Goal: Information Seeking & Learning: Learn about a topic

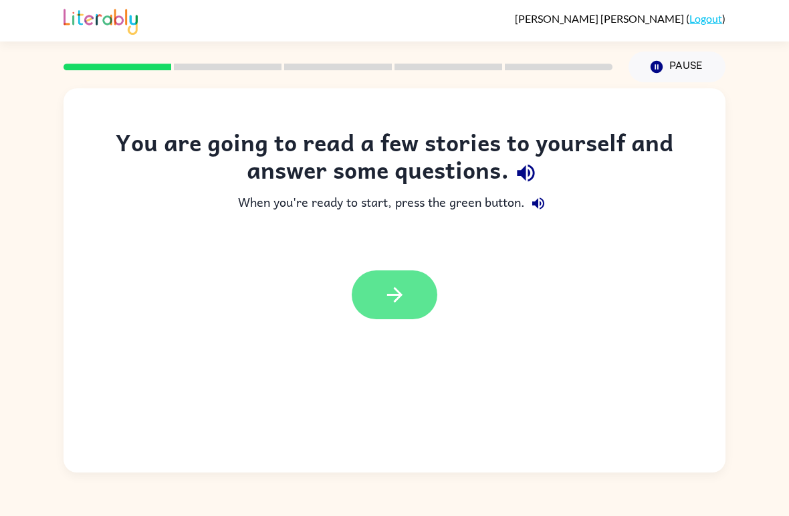
click at [389, 286] on icon "button" at bounding box center [394, 294] width 23 height 23
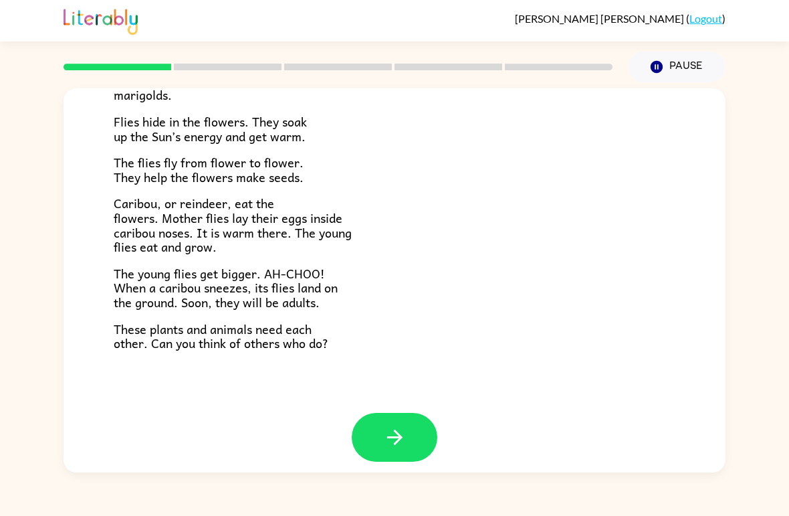
scroll to position [264, 0]
click at [383, 426] on icon "button" at bounding box center [394, 437] width 23 height 23
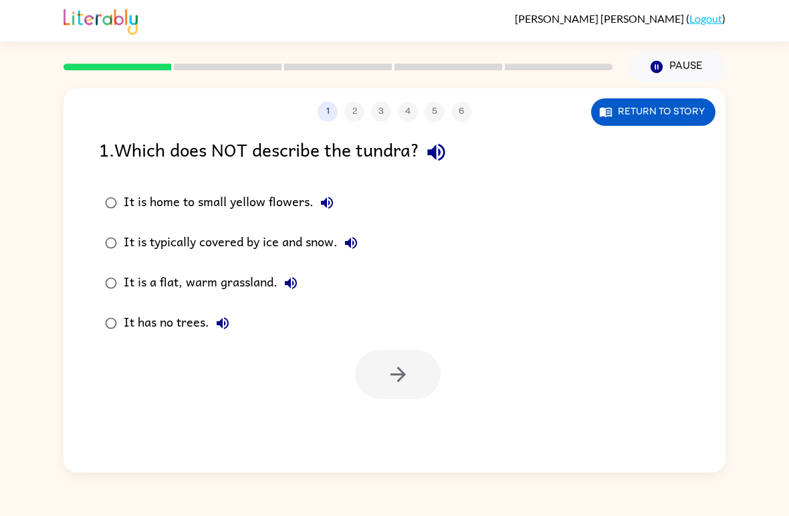
scroll to position [0, 0]
click at [404, 376] on icon "button" at bounding box center [397, 374] width 15 height 15
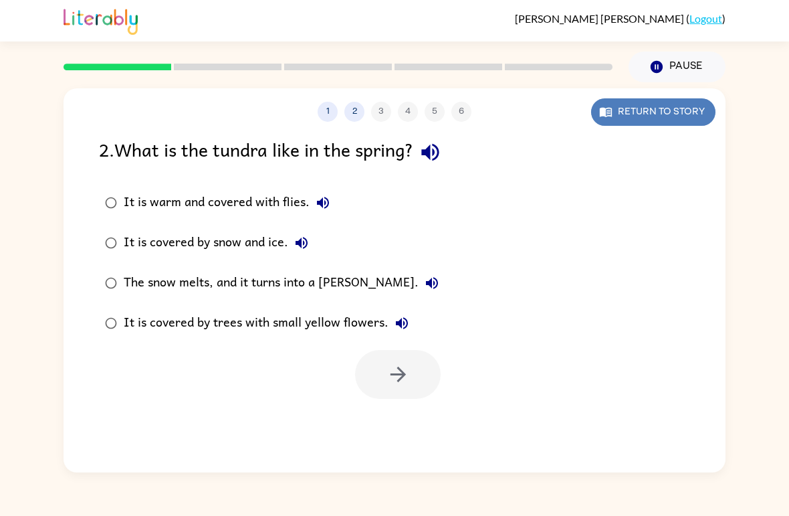
click at [647, 104] on button "Return to story" at bounding box center [653, 111] width 124 height 27
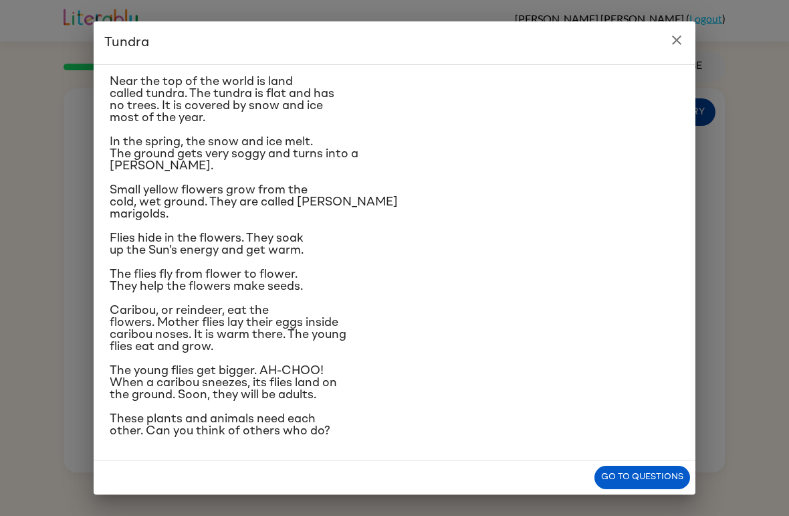
scroll to position [37, 0]
click at [667, 33] on button "close" at bounding box center [677, 40] width 27 height 27
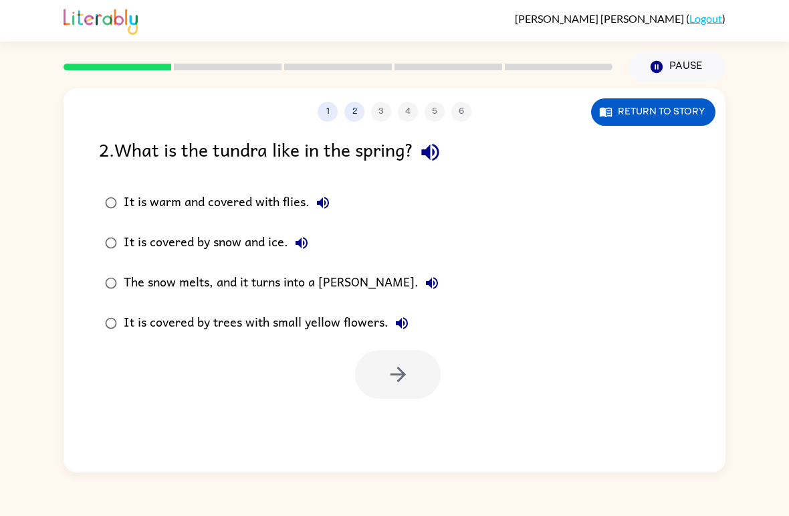
click at [77, 234] on div "2 . What is the tundra like in the spring? It is warm and covered with flies. I…" at bounding box center [395, 267] width 662 height 264
click at [403, 369] on icon "button" at bounding box center [398, 374] width 23 height 23
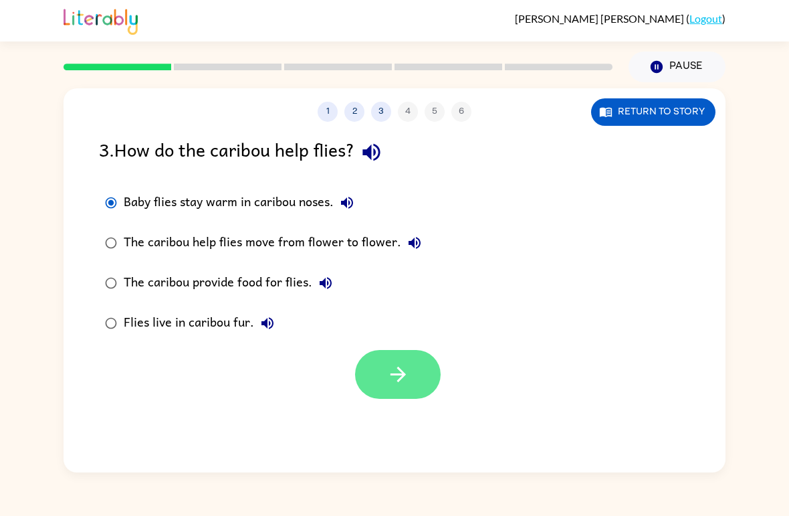
click at [389, 375] on icon "button" at bounding box center [398, 374] width 23 height 23
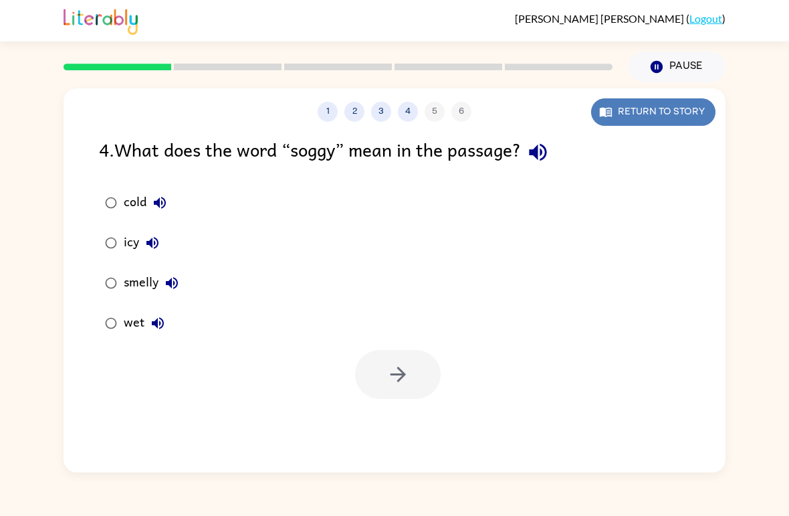
click at [656, 105] on button "Return to story" at bounding box center [653, 111] width 124 height 27
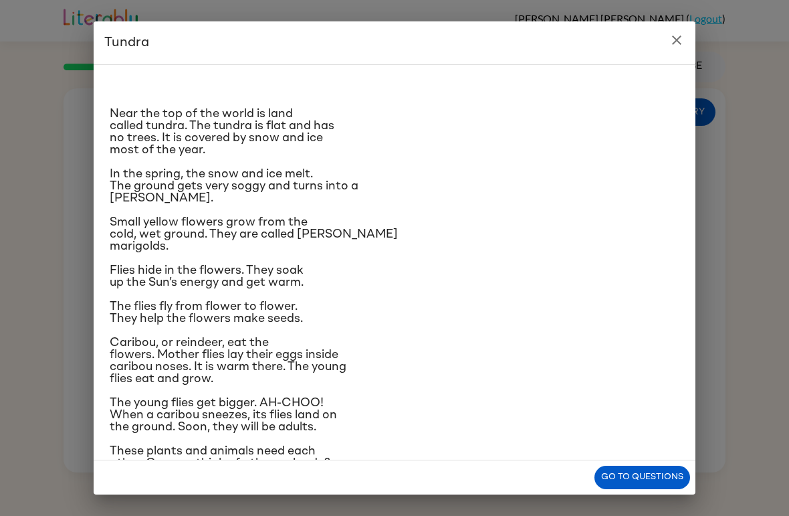
click at [668, 35] on button "close" at bounding box center [677, 40] width 27 height 27
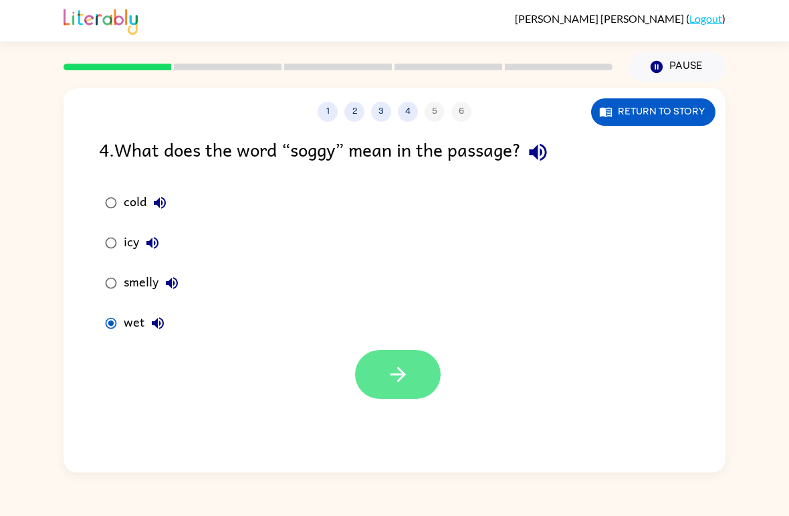
click at [407, 359] on button "button" at bounding box center [398, 374] width 86 height 49
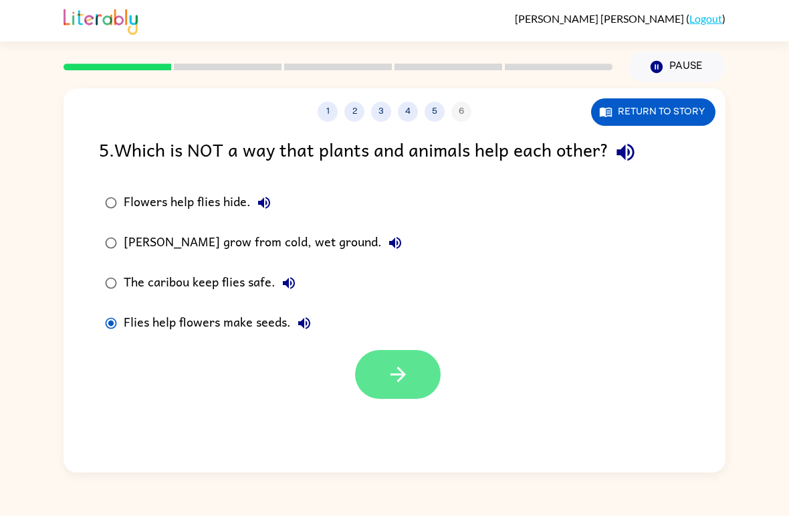
click at [399, 352] on button "button" at bounding box center [398, 374] width 86 height 49
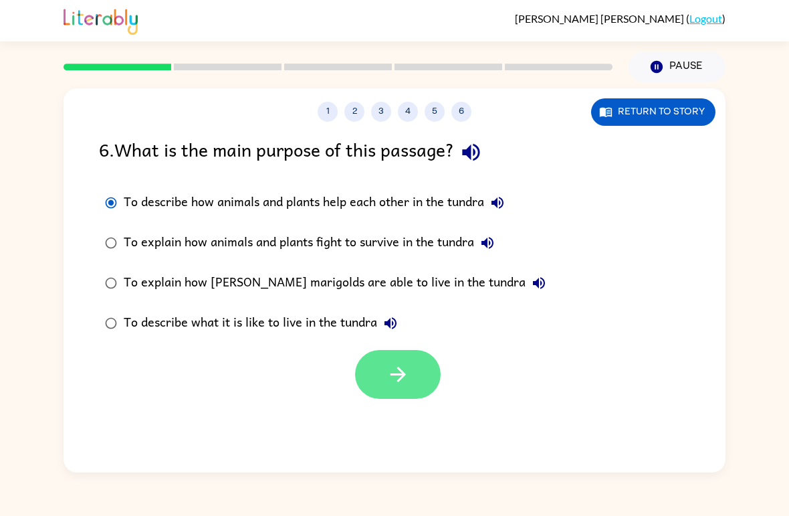
click at [409, 369] on icon "button" at bounding box center [398, 374] width 23 height 23
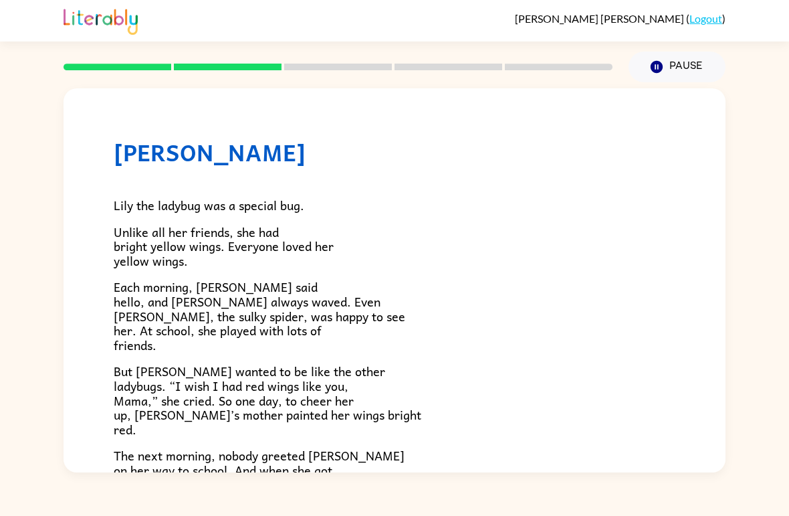
click at [400, 365] on p "But [PERSON_NAME] wanted to be like the other ladybugs. “I wish I had red wings…" at bounding box center [395, 400] width 562 height 72
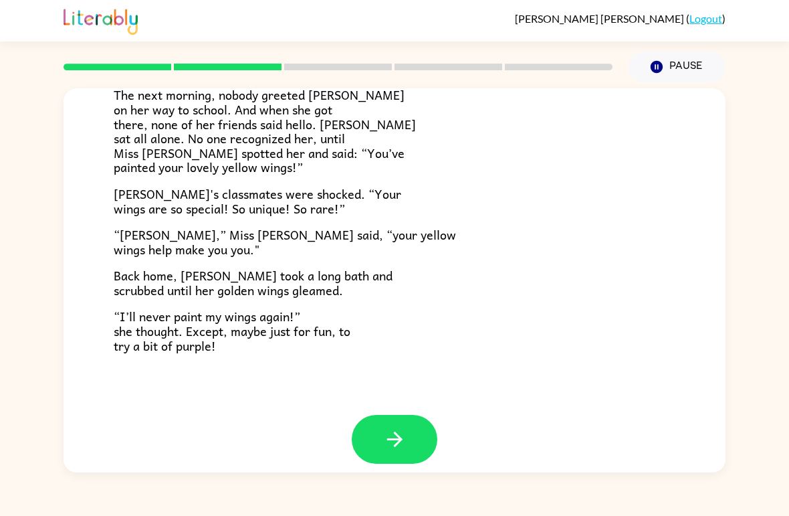
scroll to position [360, 0]
click at [372, 422] on button "button" at bounding box center [395, 439] width 86 height 49
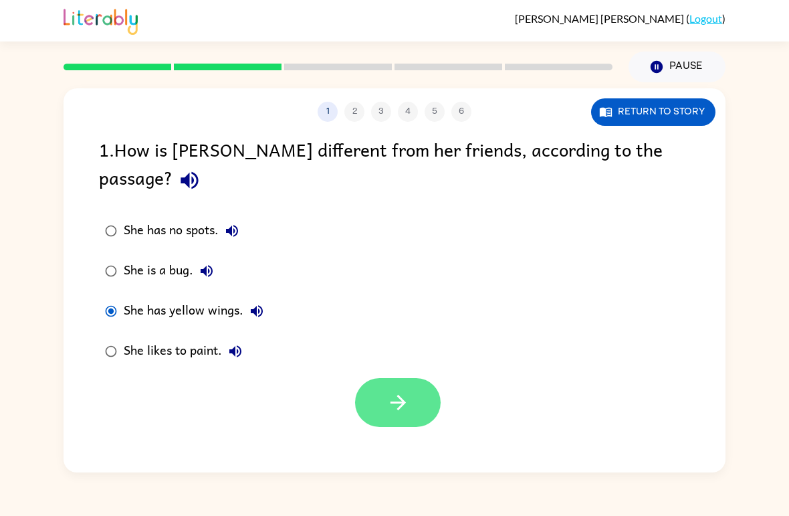
click at [387, 391] on icon "button" at bounding box center [398, 402] width 23 height 23
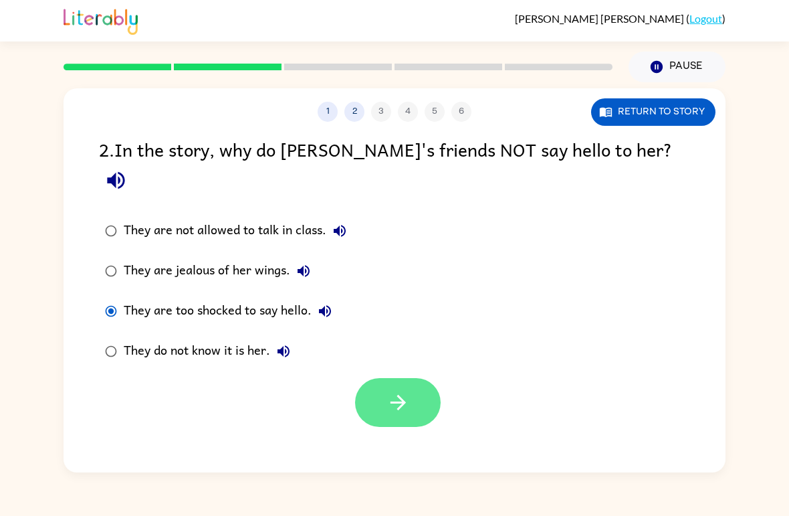
click at [377, 378] on button "button" at bounding box center [398, 402] width 86 height 49
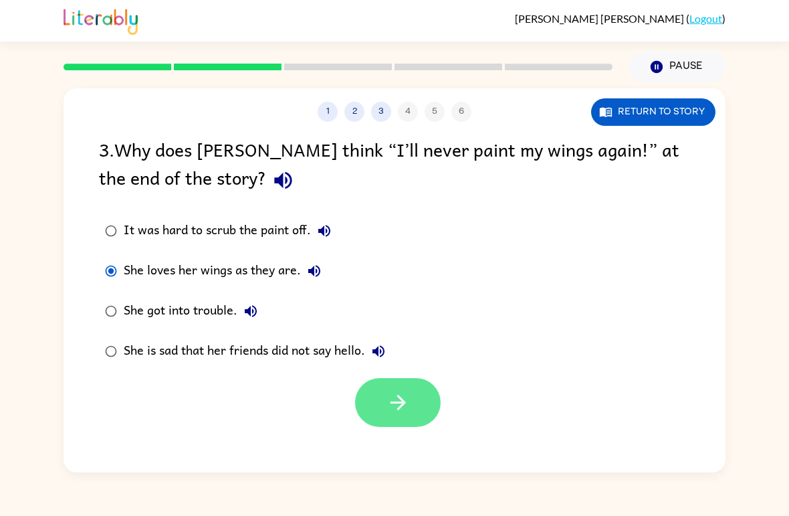
click at [379, 407] on button "button" at bounding box center [398, 402] width 86 height 49
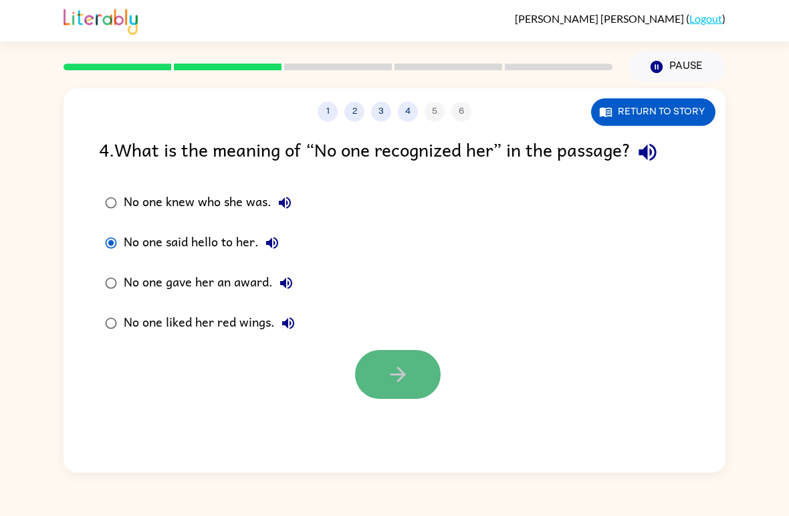
click at [379, 378] on button "button" at bounding box center [398, 374] width 86 height 49
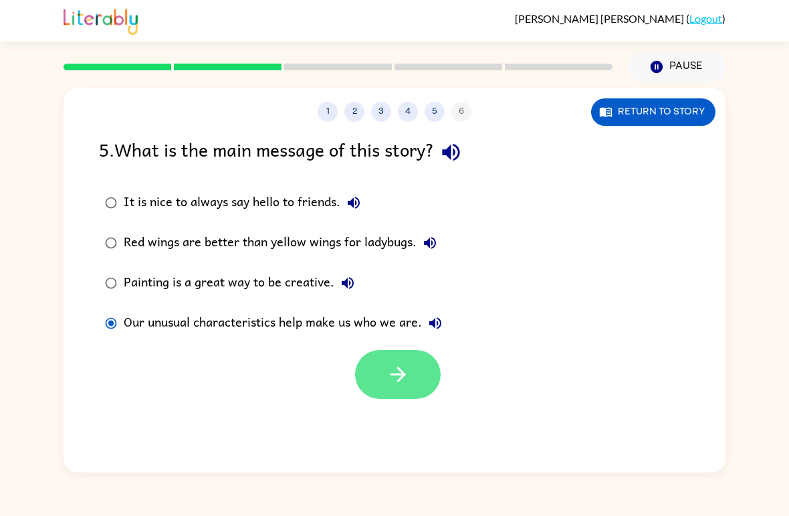
click at [382, 369] on button "button" at bounding box center [398, 374] width 86 height 49
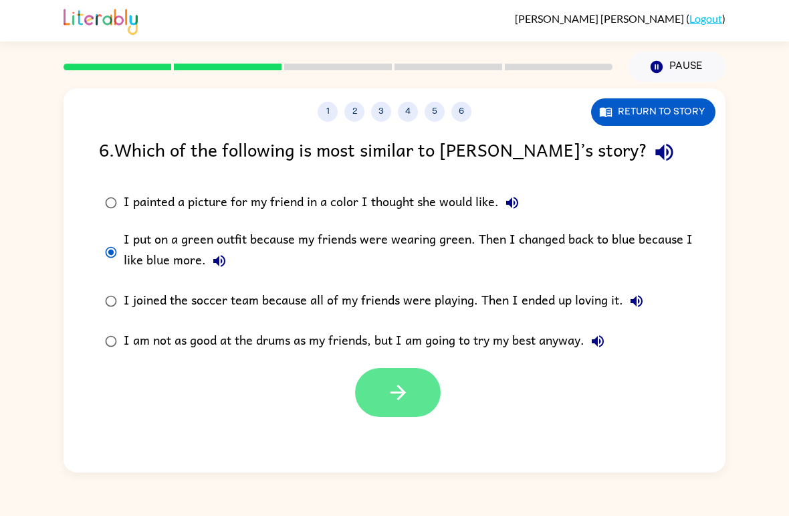
click at [392, 385] on icon "button" at bounding box center [398, 392] width 23 height 23
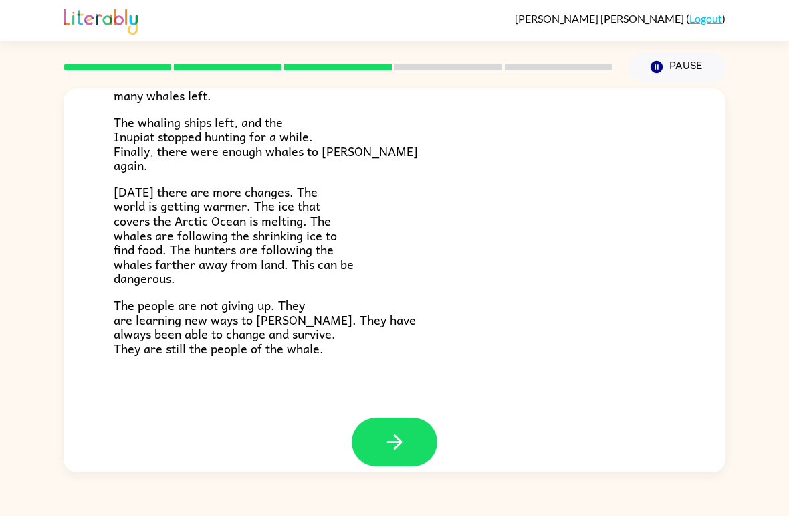
scroll to position [434, 0]
click at [397, 435] on icon "button" at bounding box center [394, 442] width 15 height 15
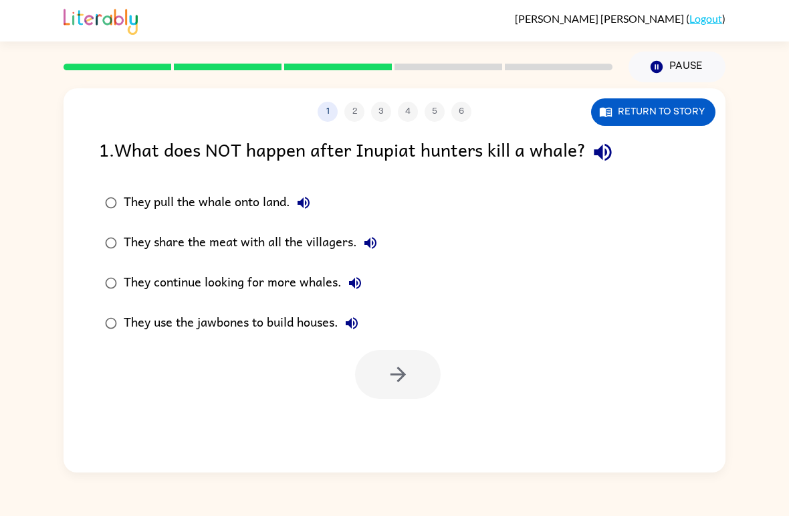
scroll to position [0, 0]
click at [413, 359] on button "button" at bounding box center [398, 374] width 86 height 49
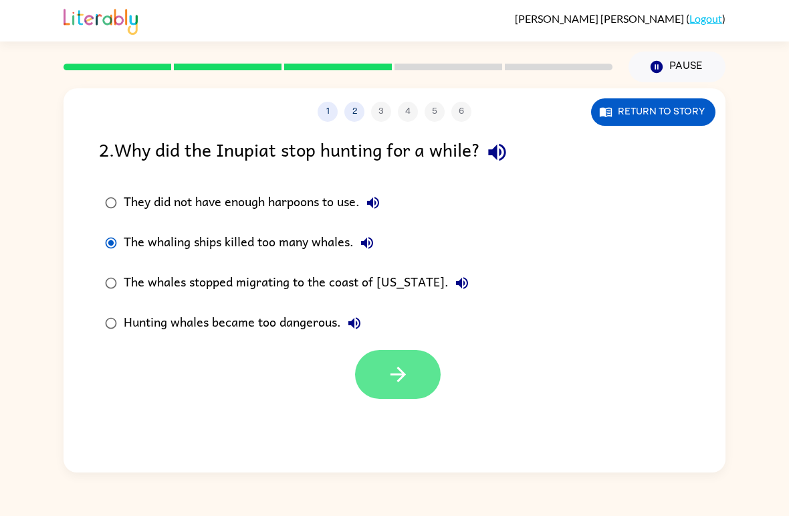
click at [389, 373] on icon "button" at bounding box center [398, 374] width 23 height 23
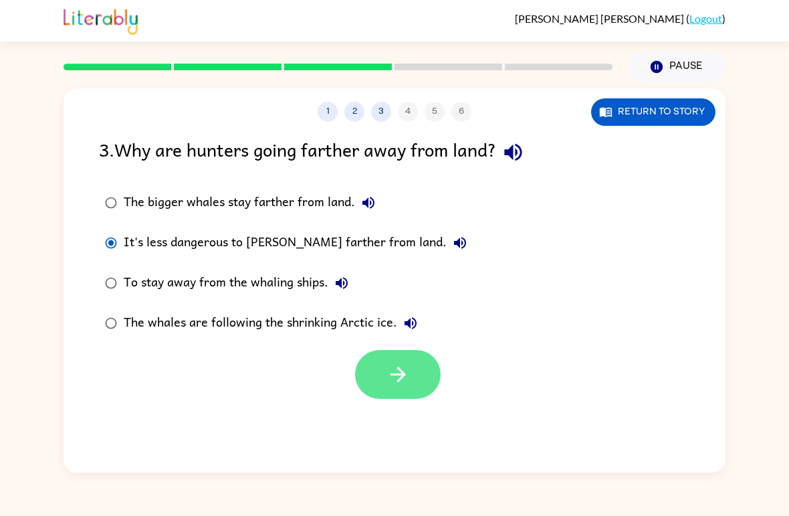
click at [382, 367] on button "button" at bounding box center [398, 374] width 86 height 49
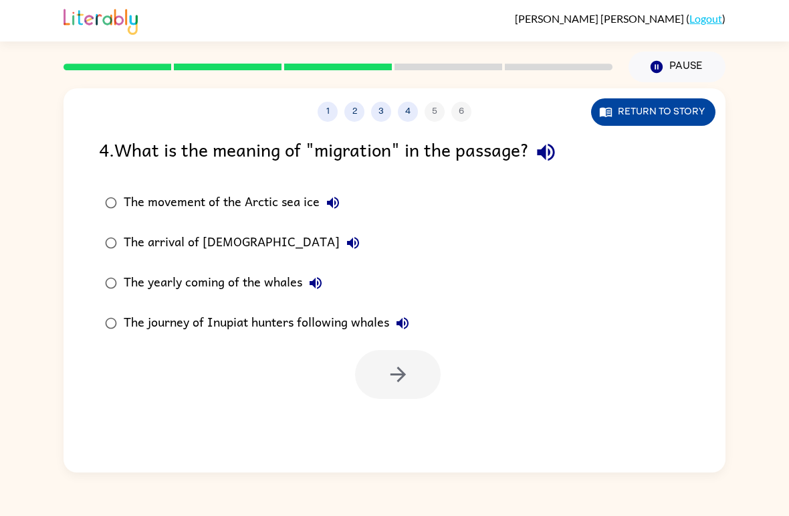
click at [623, 110] on button "Return to story" at bounding box center [653, 111] width 124 height 27
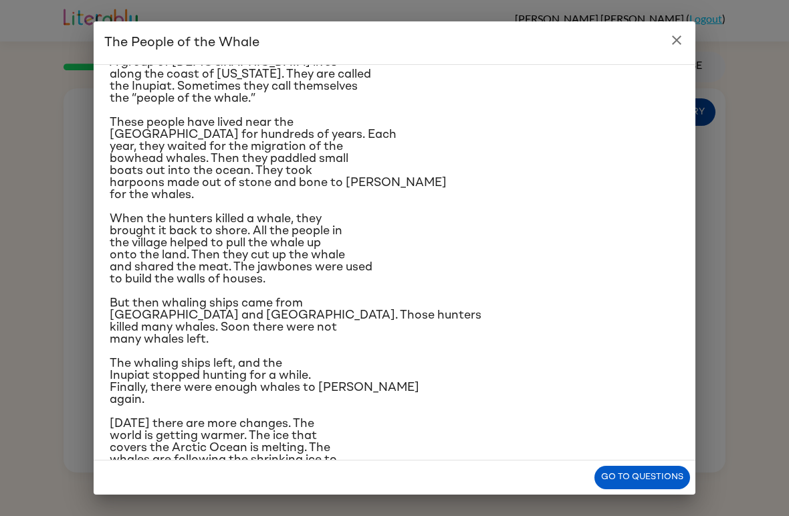
scroll to position [52, 0]
click at [650, 482] on button "Go to questions" at bounding box center [643, 477] width 96 height 23
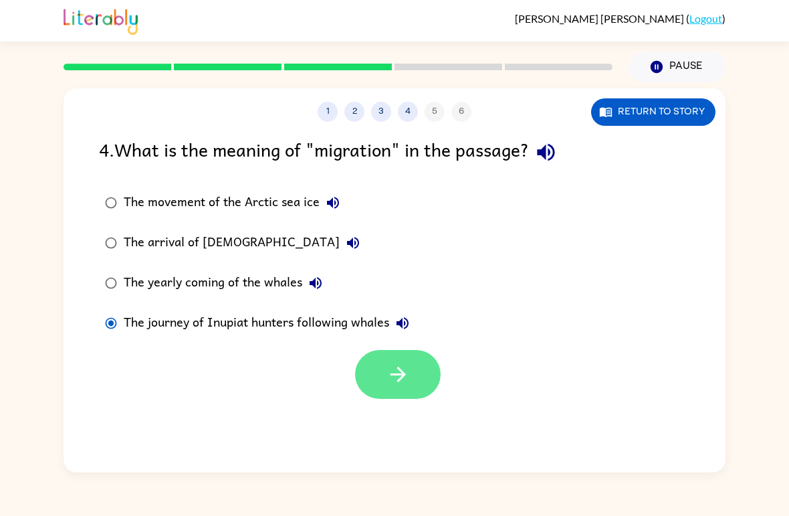
click at [392, 368] on icon "button" at bounding box center [398, 374] width 23 height 23
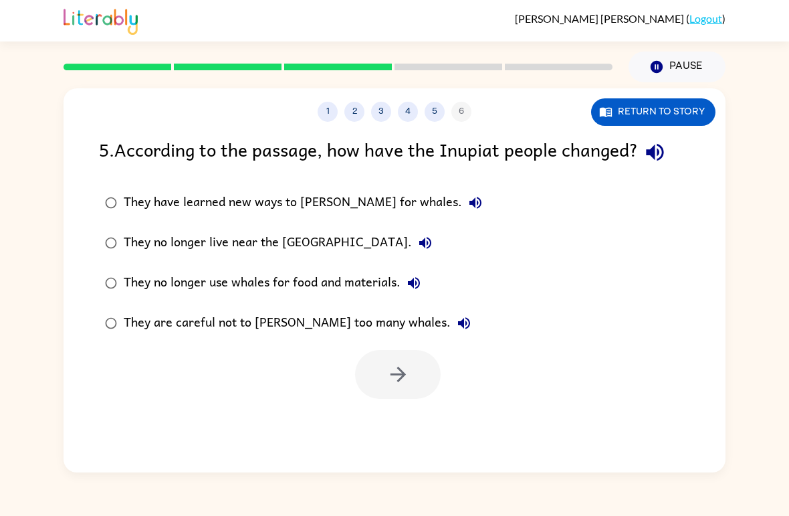
click at [130, 198] on div "They have learned new ways to [PERSON_NAME] for whales." at bounding box center [306, 202] width 365 height 27
click at [382, 367] on button "button" at bounding box center [398, 374] width 86 height 49
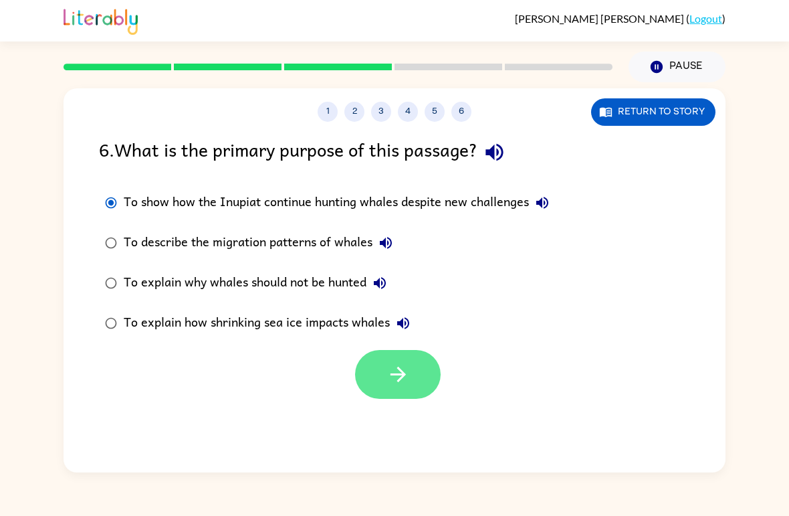
click at [406, 376] on icon "button" at bounding box center [398, 374] width 23 height 23
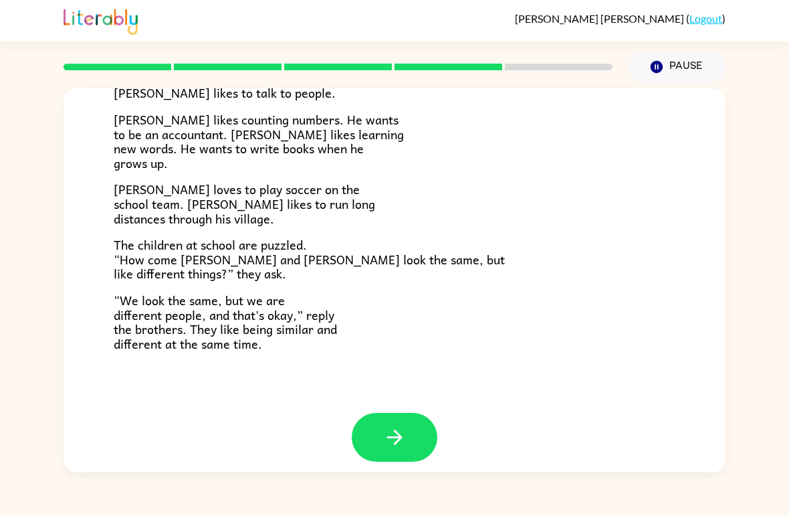
scroll to position [278, 0]
click at [361, 427] on button "button" at bounding box center [395, 437] width 86 height 49
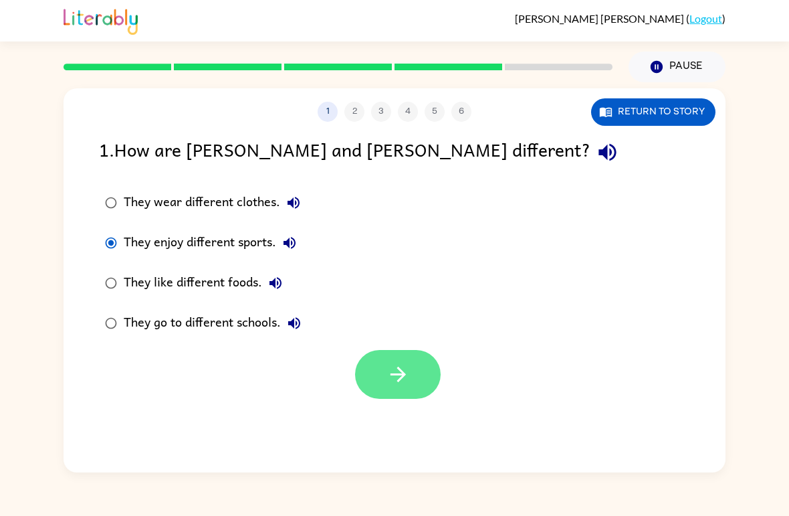
click at [363, 373] on button "button" at bounding box center [398, 374] width 86 height 49
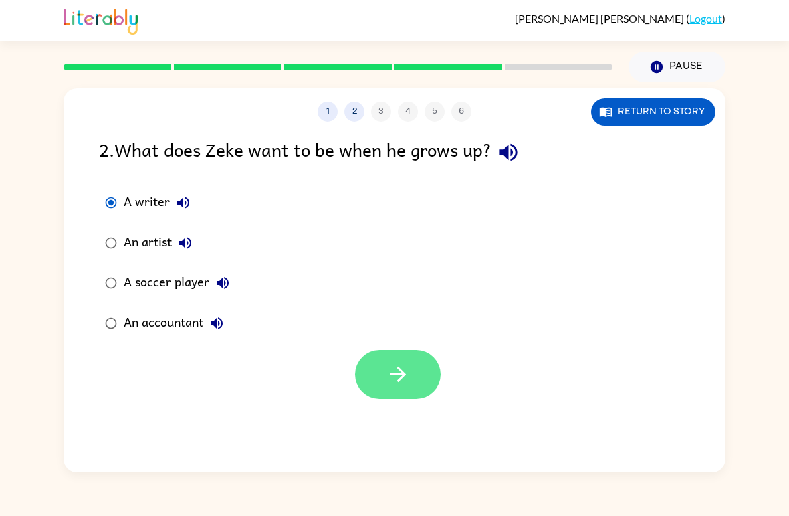
click at [387, 382] on icon "button" at bounding box center [398, 374] width 23 height 23
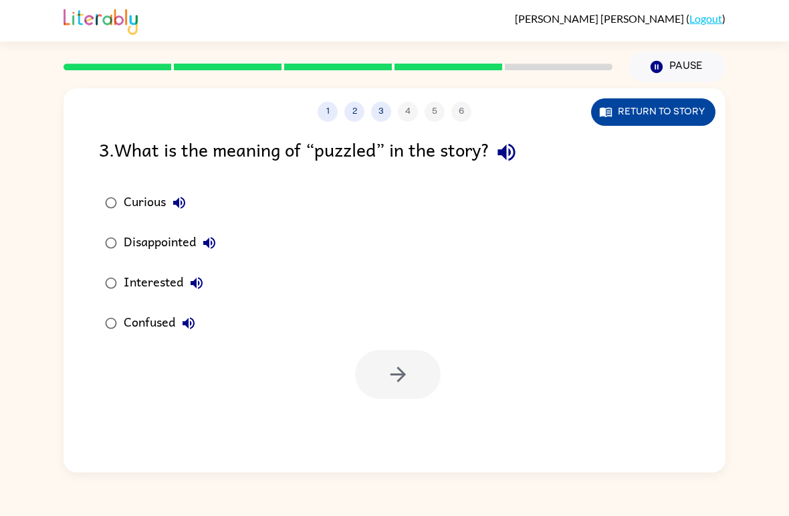
click at [623, 112] on button "Return to story" at bounding box center [653, 111] width 124 height 27
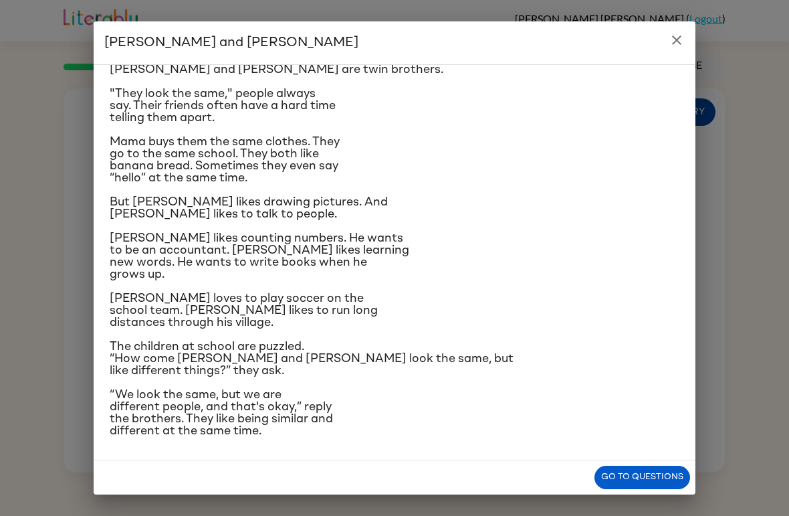
scroll to position [140, 0]
click at [620, 467] on button "Go to questions" at bounding box center [643, 477] width 96 height 23
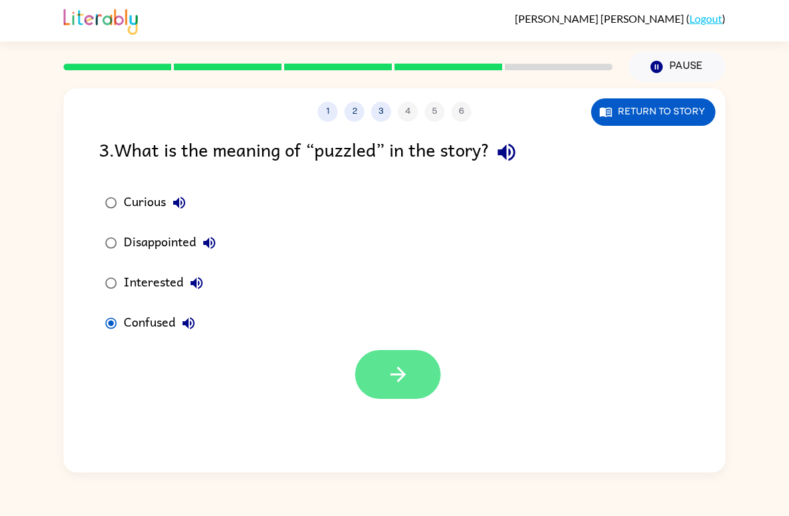
click at [383, 366] on button "button" at bounding box center [398, 374] width 86 height 49
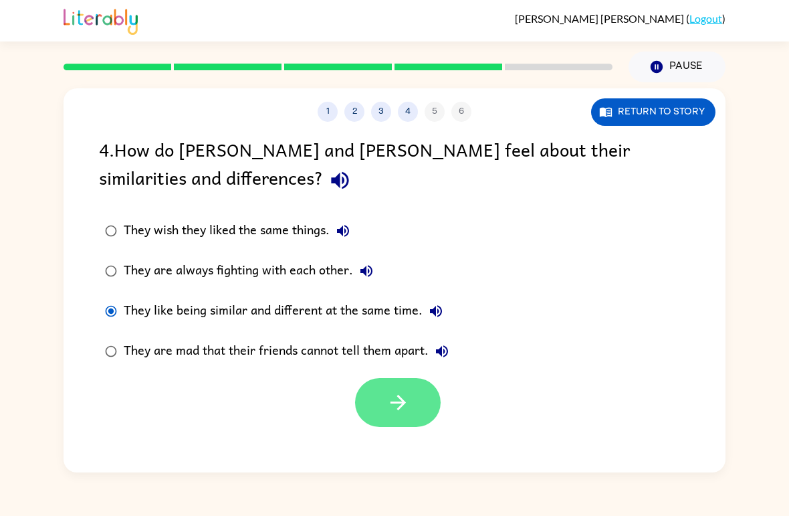
click at [393, 398] on icon "button" at bounding box center [398, 402] width 23 height 23
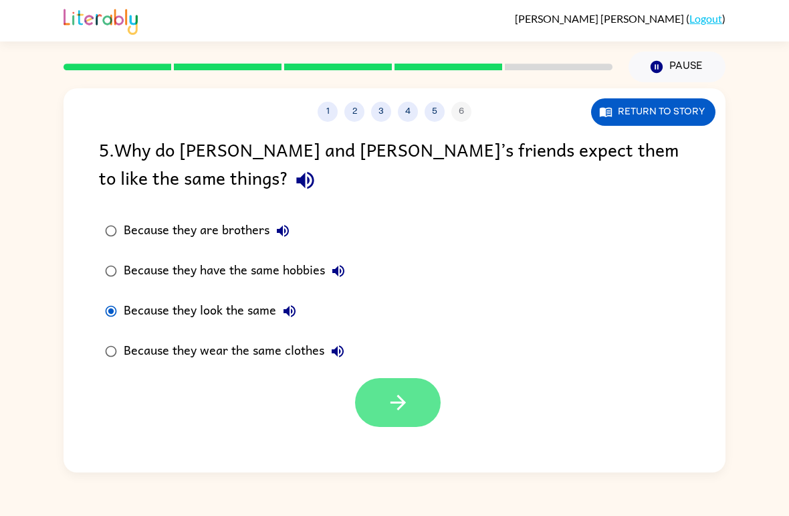
click at [391, 390] on button "button" at bounding box center [398, 402] width 86 height 49
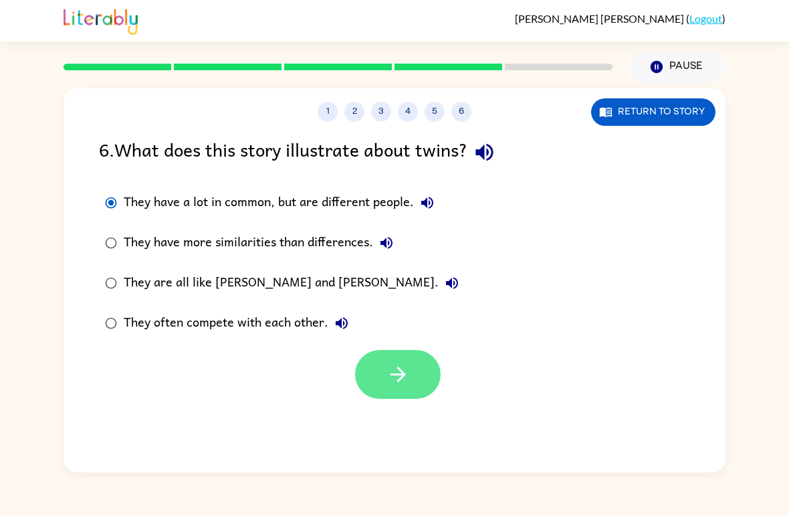
click at [373, 387] on button "button" at bounding box center [398, 374] width 86 height 49
